Goal: Obtain resource: Download file/media

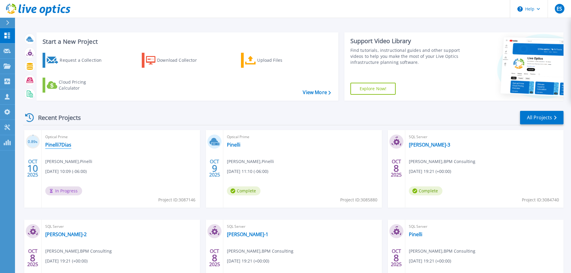
click at [63, 145] on link "Pinelli7Dias" at bounding box center [58, 145] width 26 height 6
click at [233, 145] on link "Pinelli" at bounding box center [233, 145] width 13 height 6
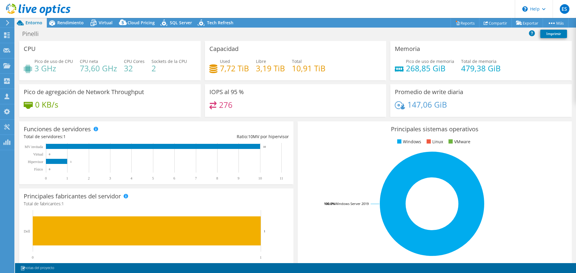
radio input "true"
radio input "false"
click at [70, 23] on span "Rendimiento" at bounding box center [70, 23] width 26 height 6
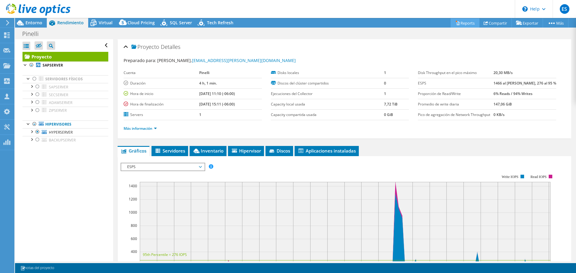
click at [462, 23] on link "Reports" at bounding box center [464, 22] width 29 height 9
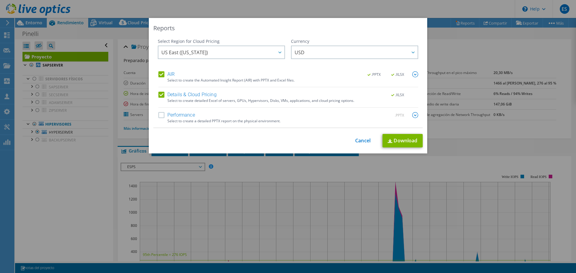
click at [174, 115] on label "Performance" at bounding box center [176, 115] width 37 height 6
click at [0, 0] on input "Performance" at bounding box center [0, 0] width 0 height 0
click at [413, 116] on img at bounding box center [415, 115] width 6 height 6
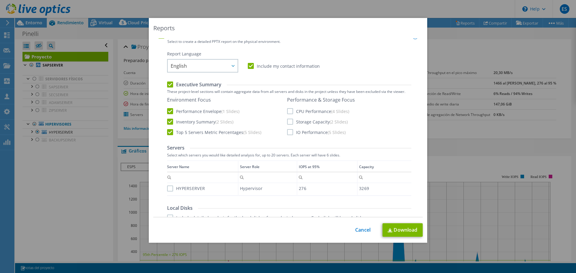
scroll to position [90, 0]
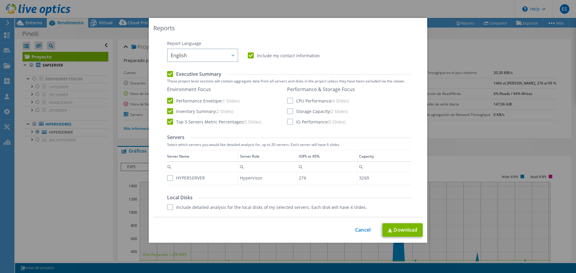
click at [308, 99] on label "CPU Performance (4 Slides)" at bounding box center [318, 101] width 62 height 6
click at [0, 0] on input "CPU Performance (4 Slides)" at bounding box center [0, 0] width 0 height 0
click at [304, 110] on label "Storage Capacity (2 Slides)" at bounding box center [317, 111] width 61 height 6
click at [0, 0] on input "Storage Capacity (2 Slides)" at bounding box center [0, 0] width 0 height 0
click at [302, 119] on label "IO Performance (5 Slides)" at bounding box center [316, 122] width 58 height 6
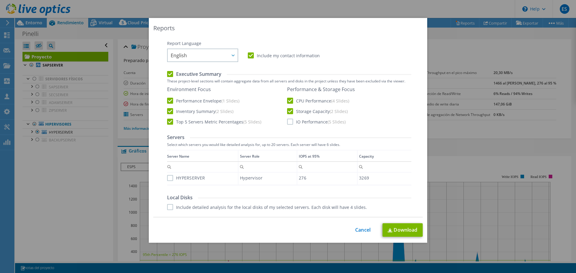
click at [0, 0] on input "IO Performance (5 Slides)" at bounding box center [0, 0] width 0 height 0
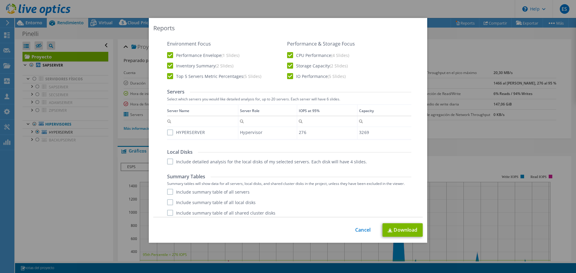
scroll to position [139, 0]
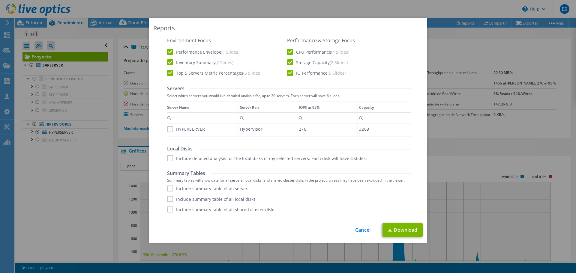
click at [185, 129] on label "HYPERSERVER" at bounding box center [186, 129] width 38 height 6
click at [0, 0] on input "HYPERSERVER" at bounding box center [0, 0] width 0 height 0
click at [178, 158] on label "Include detailed analysis for the local disks of my selected servers. Each disk…" at bounding box center [267, 158] width 200 height 6
click at [0, 0] on input "Include detailed analysis for the local disks of my selected servers. Each disk…" at bounding box center [0, 0] width 0 height 0
click at [178, 189] on label "Include summary table of all servers" at bounding box center [208, 189] width 82 height 6
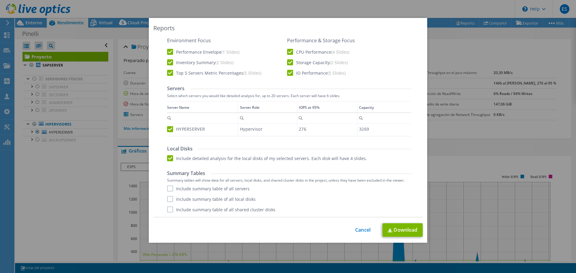
click at [0, 0] on input "Include summary table of all servers" at bounding box center [0, 0] width 0 height 0
click at [189, 202] on div "Include summary table of all servers Include summary table of all local disks I…" at bounding box center [289, 199] width 244 height 27
click at [198, 199] on label "Include summary table of all local disks" at bounding box center [211, 199] width 88 height 6
click at [0, 0] on input "Include summary table of all local disks" at bounding box center [0, 0] width 0 height 0
click at [197, 210] on label "Include summary table of all shared cluster disks" at bounding box center [221, 210] width 108 height 6
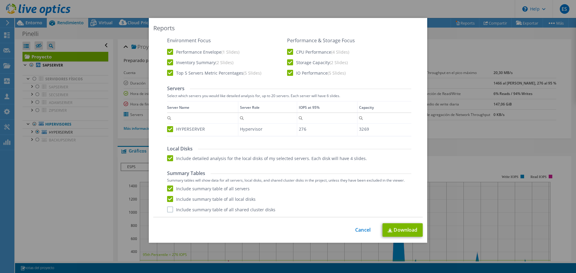
click at [0, 0] on input "Include summary table of all shared cluster disks" at bounding box center [0, 0] width 0 height 0
click at [408, 235] on link "Download" at bounding box center [402, 229] width 40 height 13
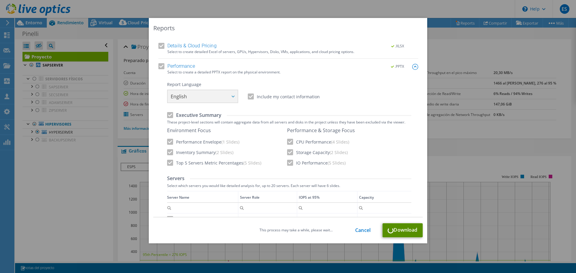
scroll to position [0, 0]
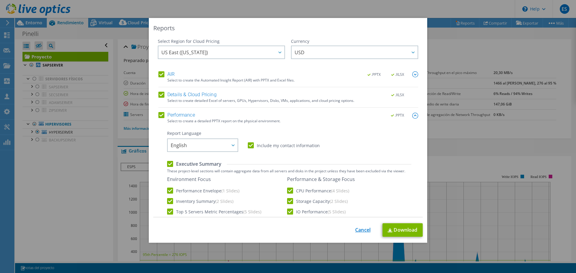
click at [365, 232] on link "Cancel" at bounding box center [362, 230] width 15 height 6
